Goal: Task Accomplishment & Management: Manage account settings

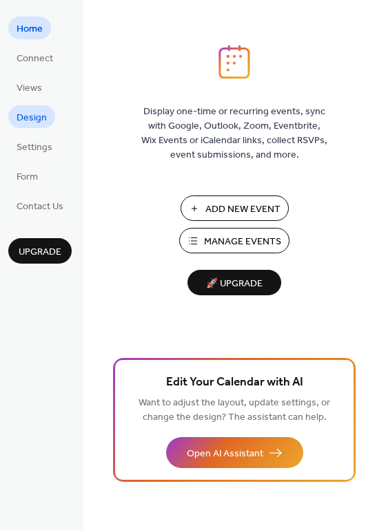
click at [29, 127] on link "Design" at bounding box center [31, 116] width 47 height 23
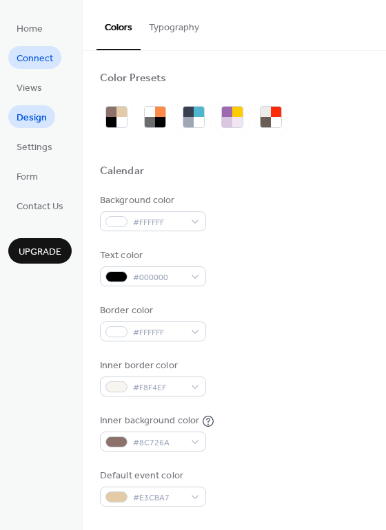
click at [41, 55] on span "Connect" at bounding box center [35, 59] width 37 height 14
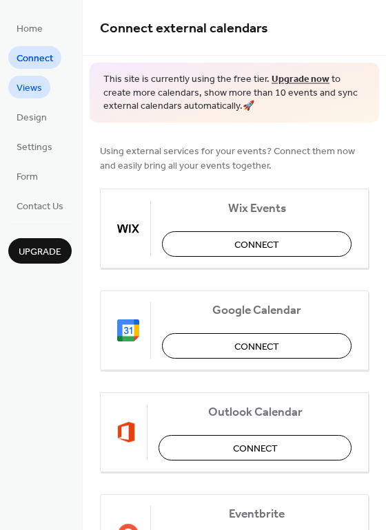
click at [39, 81] on span "Views" at bounding box center [29, 88] width 25 height 14
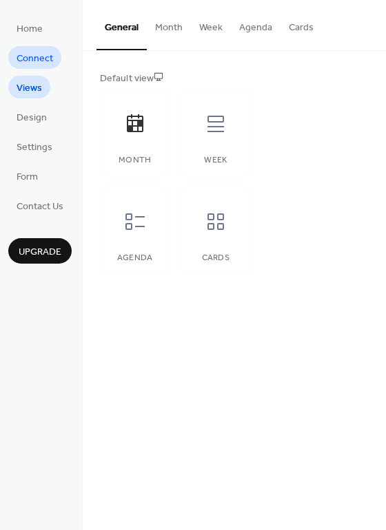
click at [41, 55] on span "Connect" at bounding box center [35, 59] width 37 height 14
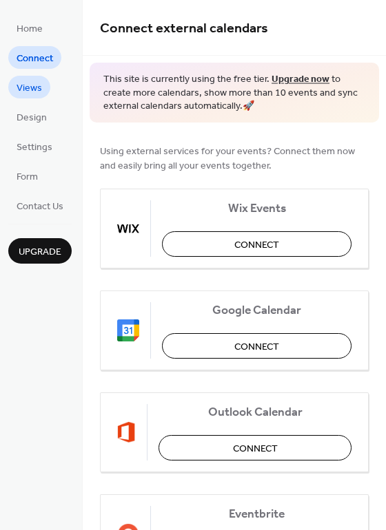
click at [38, 87] on span "Views" at bounding box center [29, 88] width 25 height 14
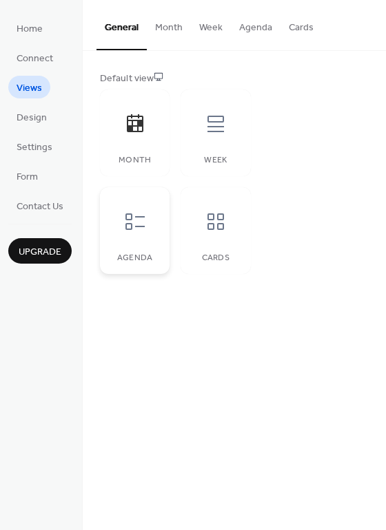
click at [165, 240] on div "Agenda" at bounding box center [135, 230] width 70 height 87
